Goal: Transaction & Acquisition: Register for event/course

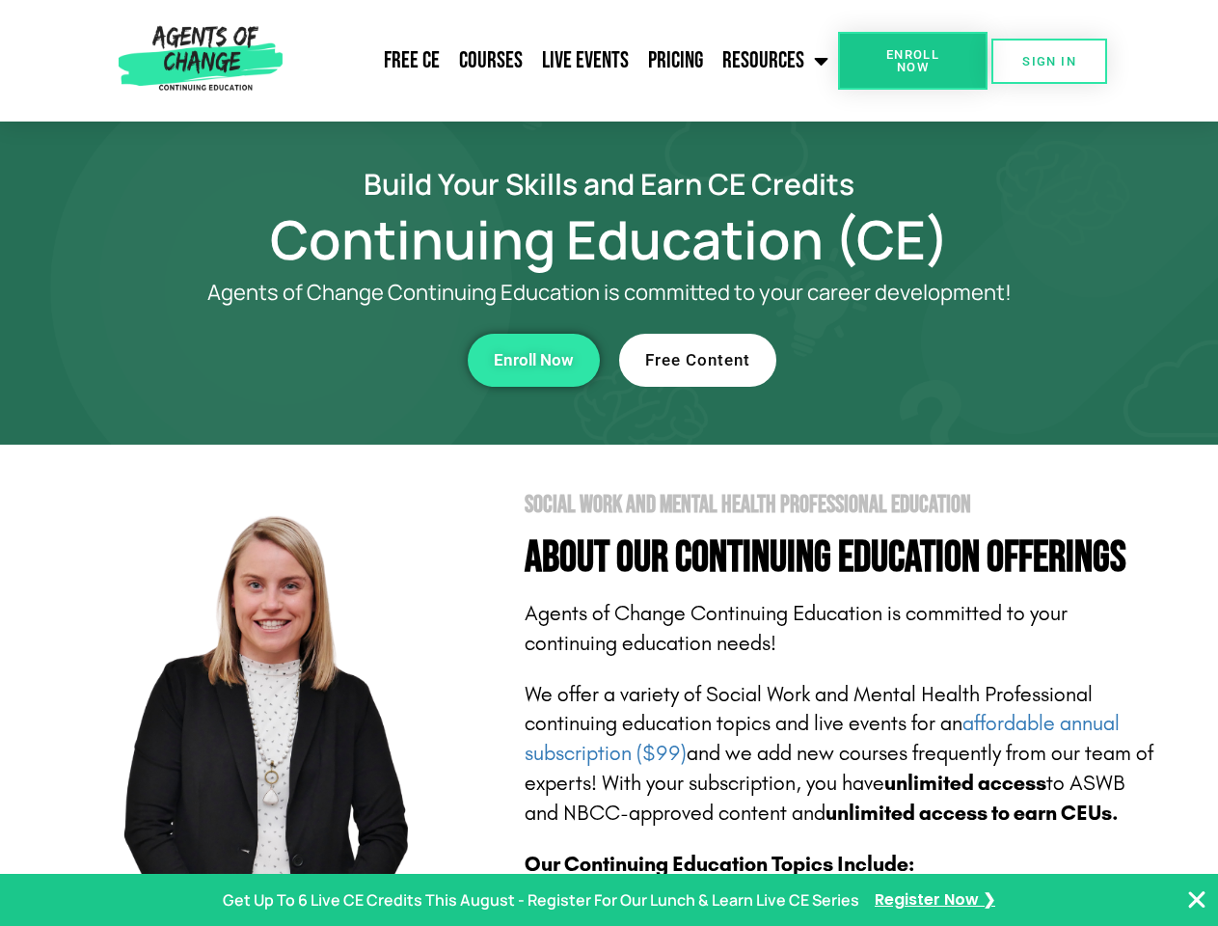
click at [608, 463] on section "Social Work and Mental Health Professional Education About Our Continuing Educa…" at bounding box center [609, 849] width 1218 height 810
click at [912, 61] on span "Enroll Now" at bounding box center [913, 60] width 88 height 25
click at [1049, 61] on span "SIGN IN" at bounding box center [1049, 61] width 54 height 13
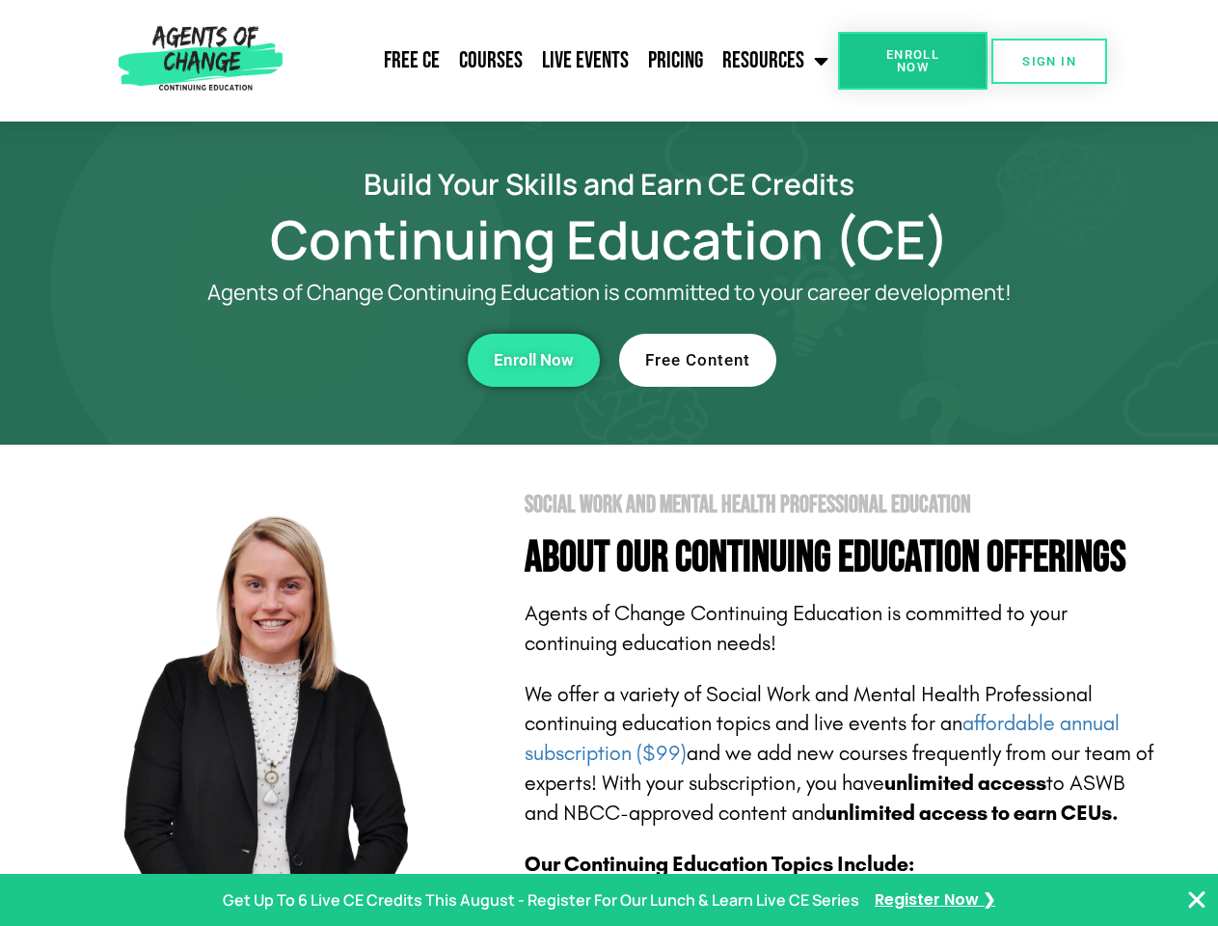
click at [335, 360] on div "Enroll Now" at bounding box center [334, 360] width 530 height 53
click at [533, 360] on span "Enroll Now" at bounding box center [534, 360] width 80 height 16
click at [884, 360] on div "Free Content" at bounding box center [884, 360] width 530 height 53
